Goal: Information Seeking & Learning: Learn about a topic

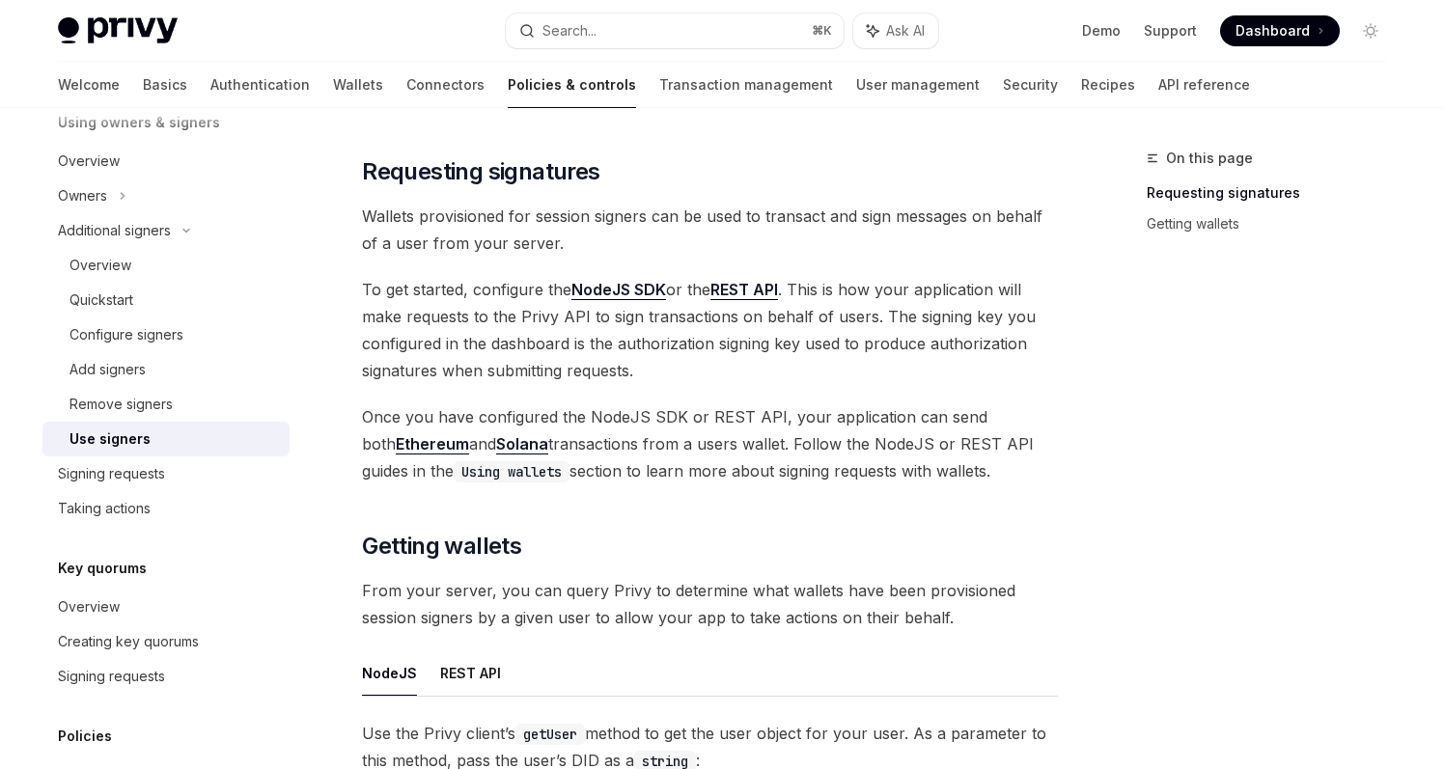
scroll to position [168, 0]
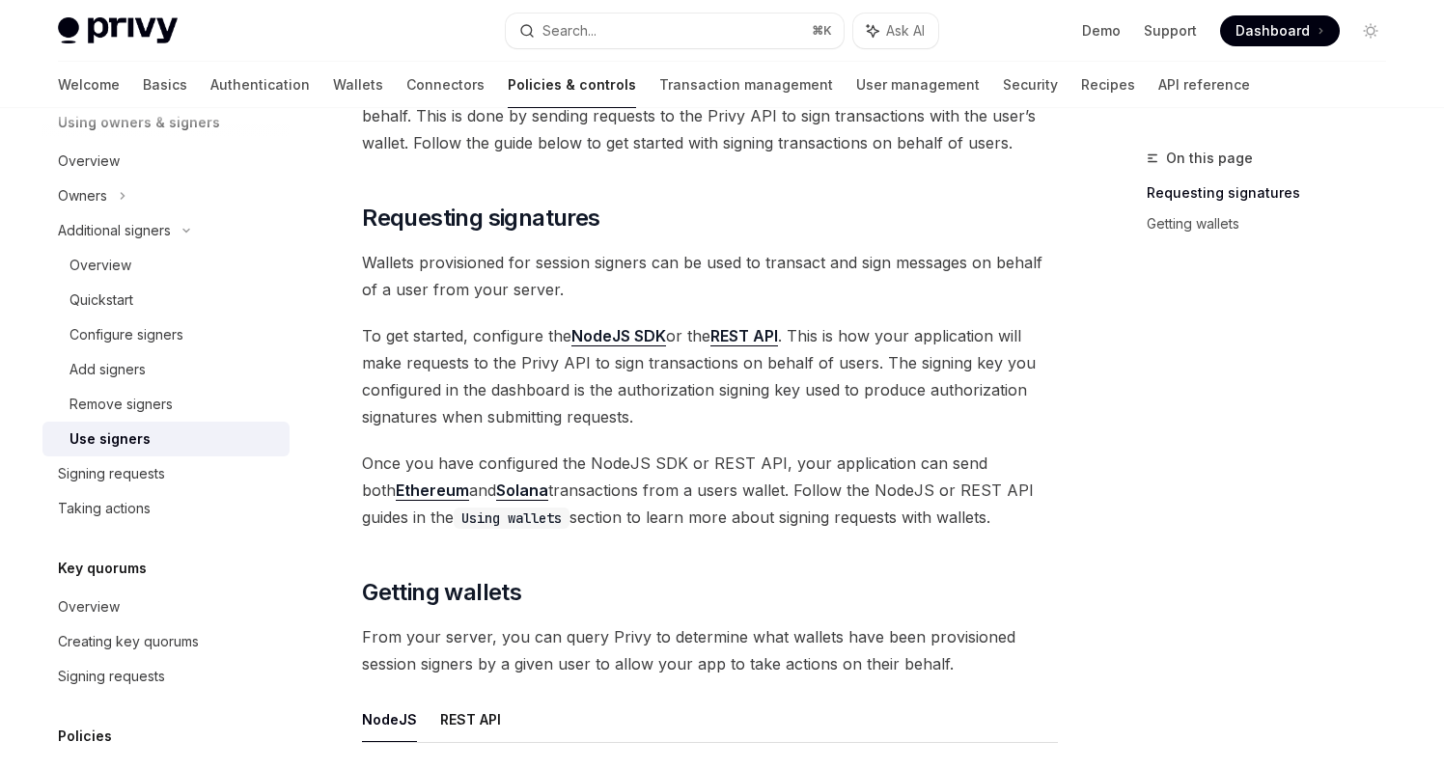
click at [625, 341] on link "NodeJS SDK" at bounding box center [618, 336] width 95 height 20
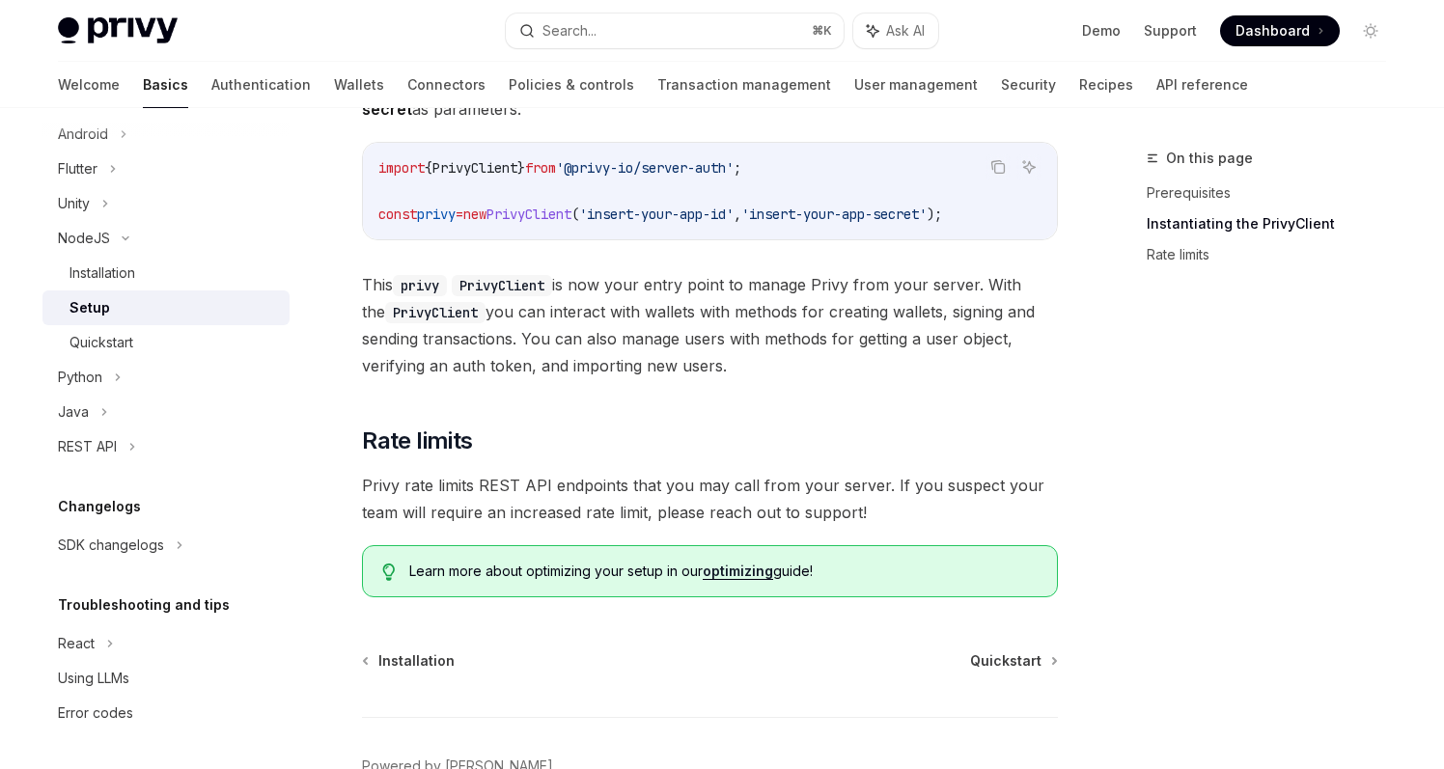
scroll to position [457, 0]
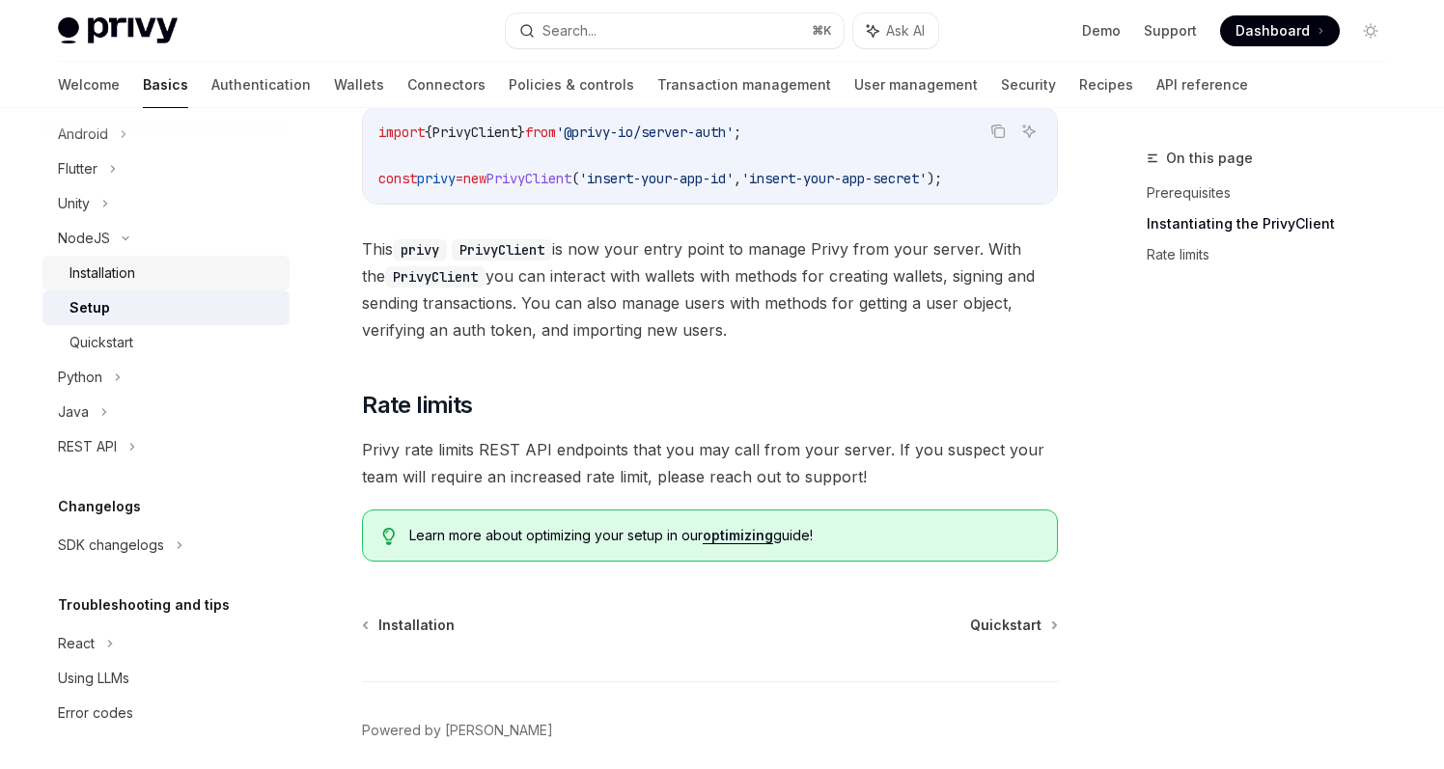
click at [184, 268] on div "Installation" at bounding box center [173, 273] width 208 height 23
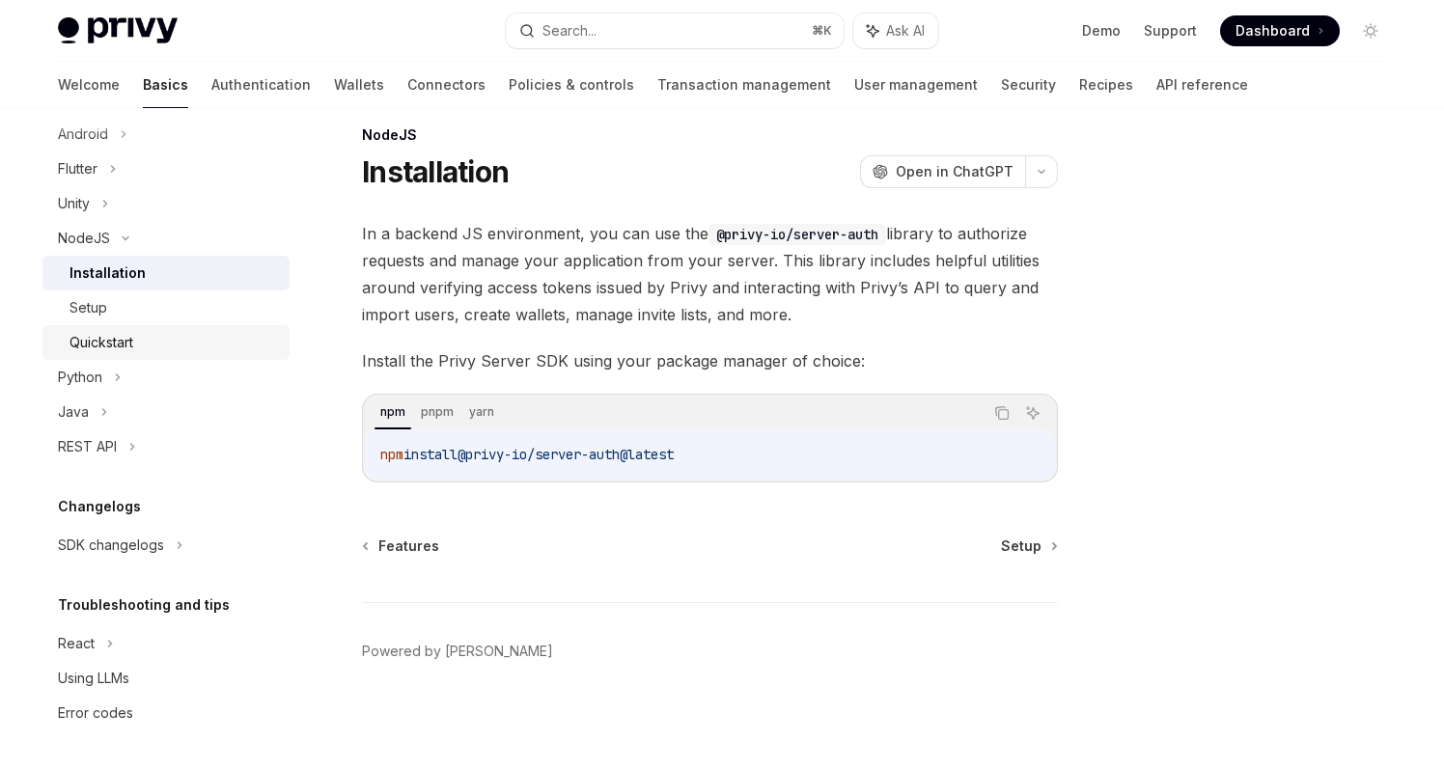
click at [149, 349] on div "Quickstart" at bounding box center [173, 342] width 208 height 23
type textarea "*"
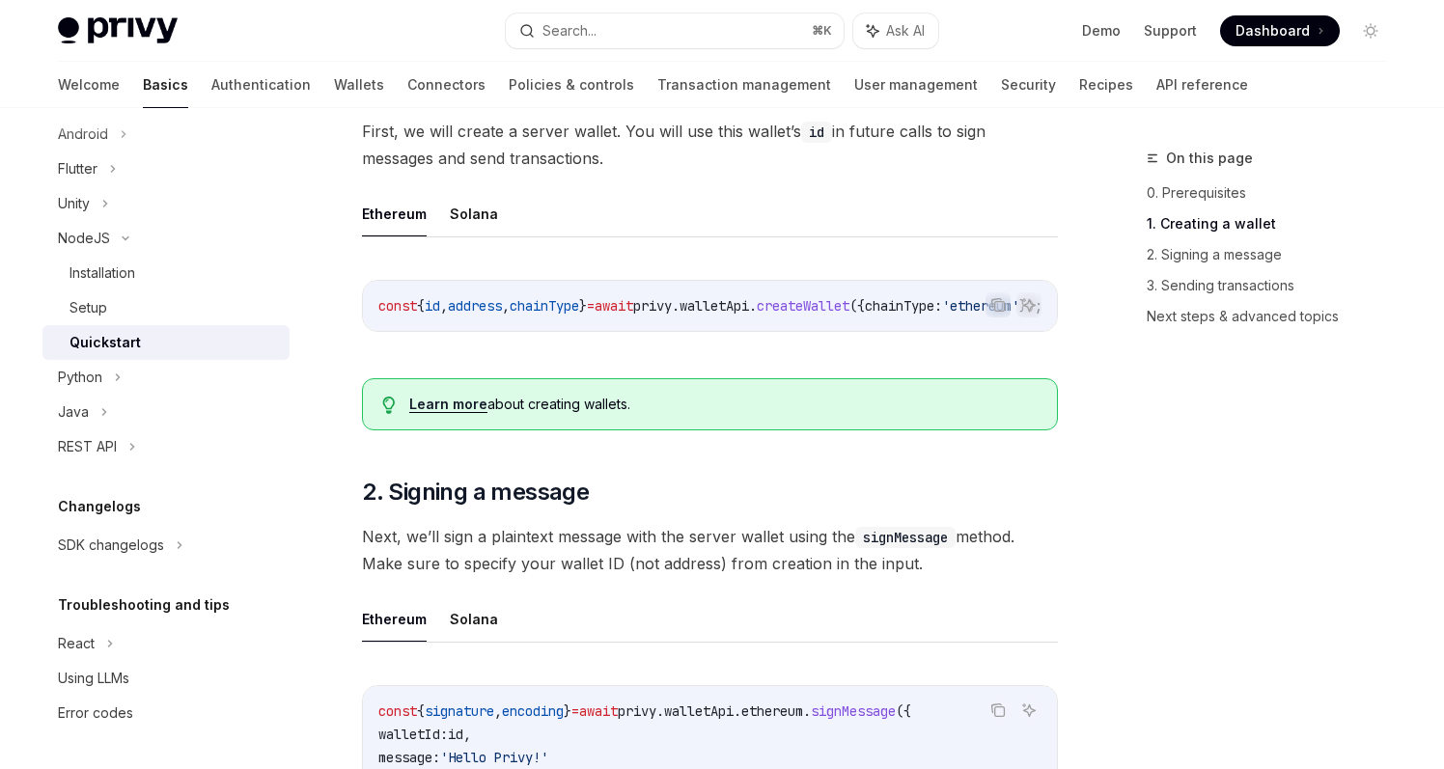
scroll to position [144, 0]
